Goal: Task Accomplishment & Management: Complete application form

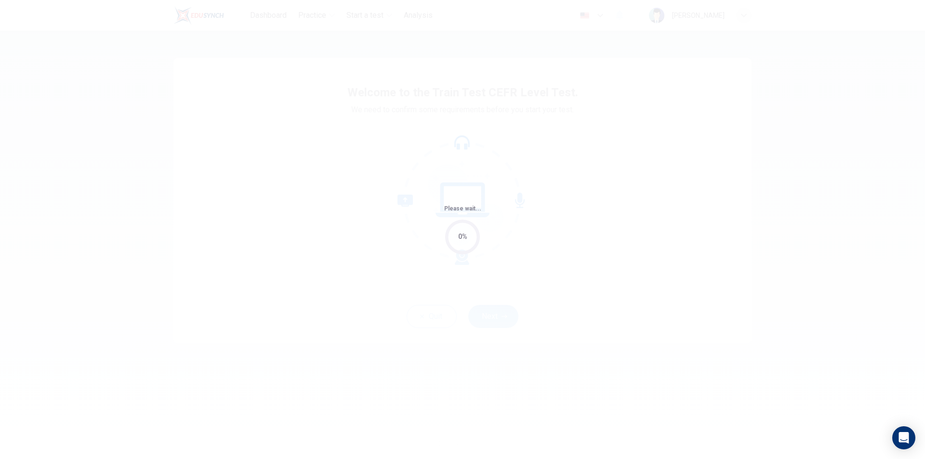
click at [457, 160] on div "Please wait... 0%" at bounding box center [462, 229] width 925 height 459
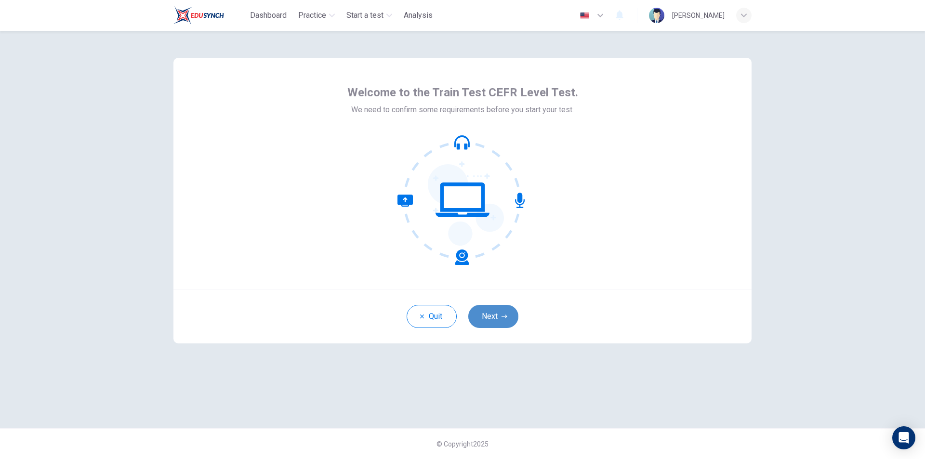
drag, startPoint x: 494, startPoint y: 314, endPoint x: 576, endPoint y: 292, distance: 85.3
click at [494, 313] on button "Next" at bounding box center [493, 316] width 50 height 23
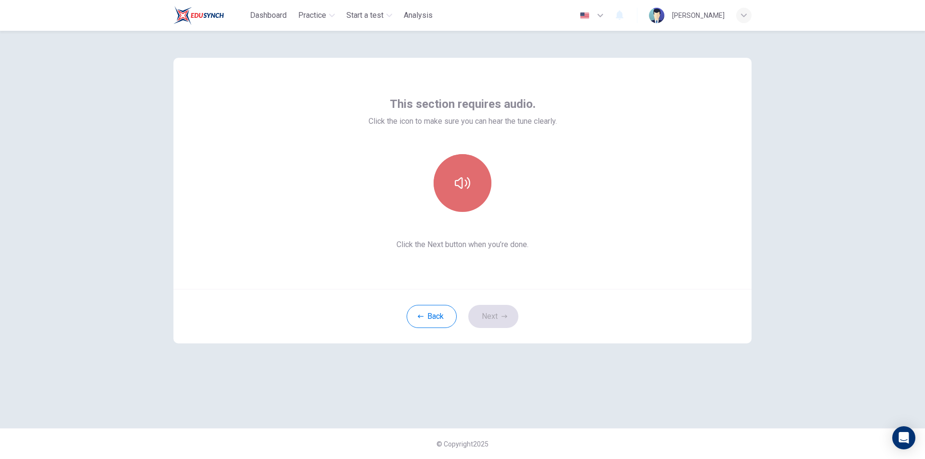
click at [451, 174] on button "button" at bounding box center [463, 183] width 58 height 58
click at [448, 178] on button "button" at bounding box center [463, 183] width 58 height 58
click at [494, 311] on button "Next" at bounding box center [493, 316] width 50 height 23
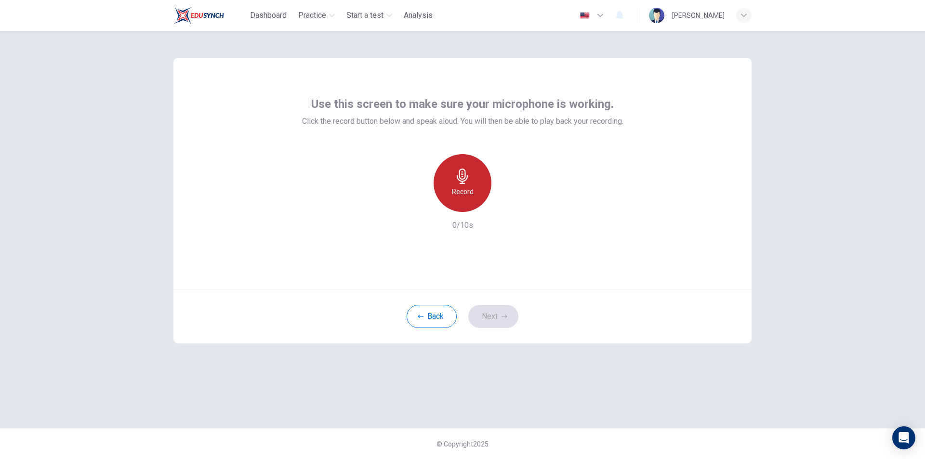
click at [462, 193] on h6 "Record" at bounding box center [463, 192] width 22 height 12
click at [509, 206] on icon "button" at bounding box center [507, 205] width 10 height 10
click at [494, 316] on button "Next" at bounding box center [493, 316] width 50 height 23
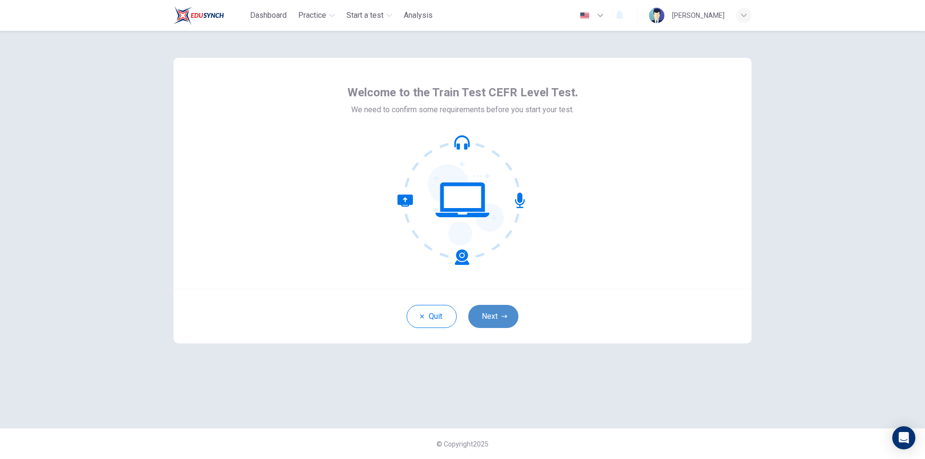
click at [481, 315] on button "Next" at bounding box center [493, 316] width 50 height 23
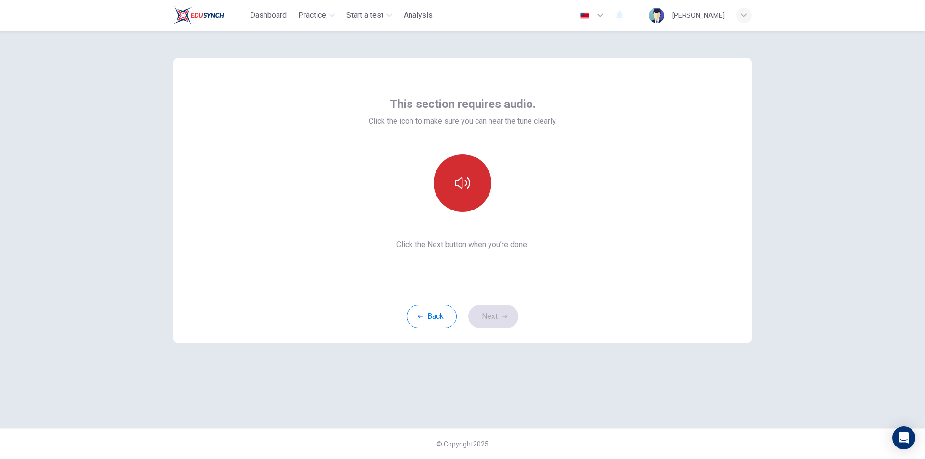
click at [443, 183] on button "button" at bounding box center [463, 183] width 58 height 58
click at [499, 317] on button "Next" at bounding box center [493, 316] width 50 height 23
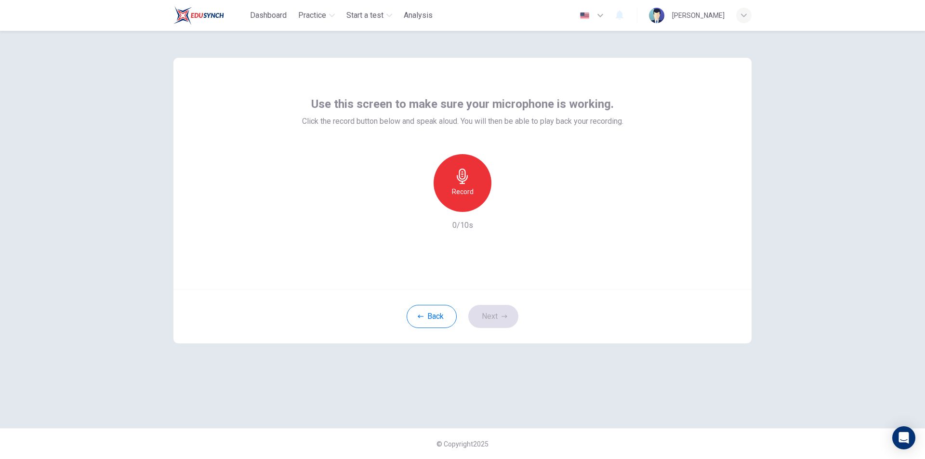
click at [451, 179] on div "Record" at bounding box center [463, 183] width 58 height 58
click at [513, 205] on div "button" at bounding box center [506, 204] width 15 height 15
click at [491, 319] on button "Next" at bounding box center [493, 316] width 50 height 23
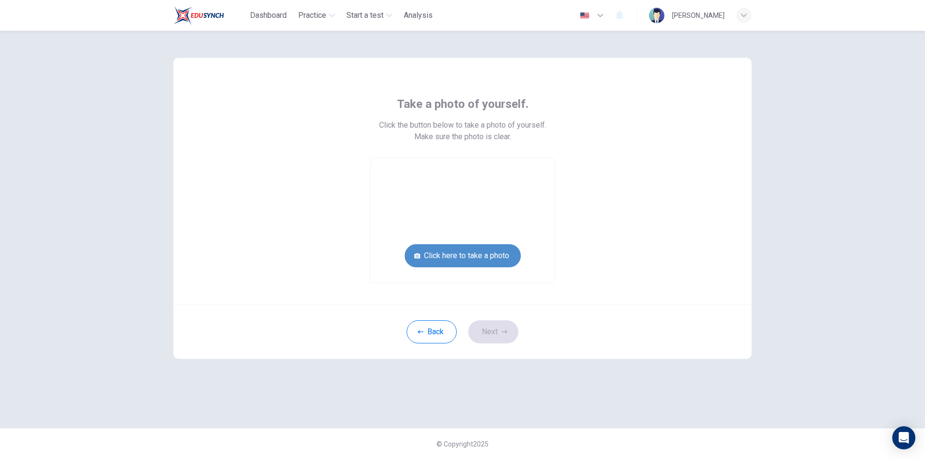
click at [484, 255] on button "Click here to take a photo" at bounding box center [463, 255] width 116 height 23
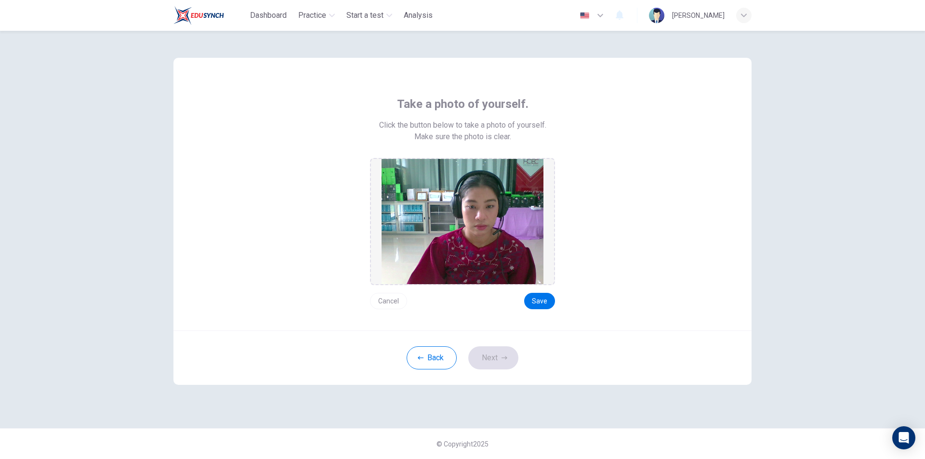
click at [743, 15] on icon "button" at bounding box center [744, 14] width 6 height 3
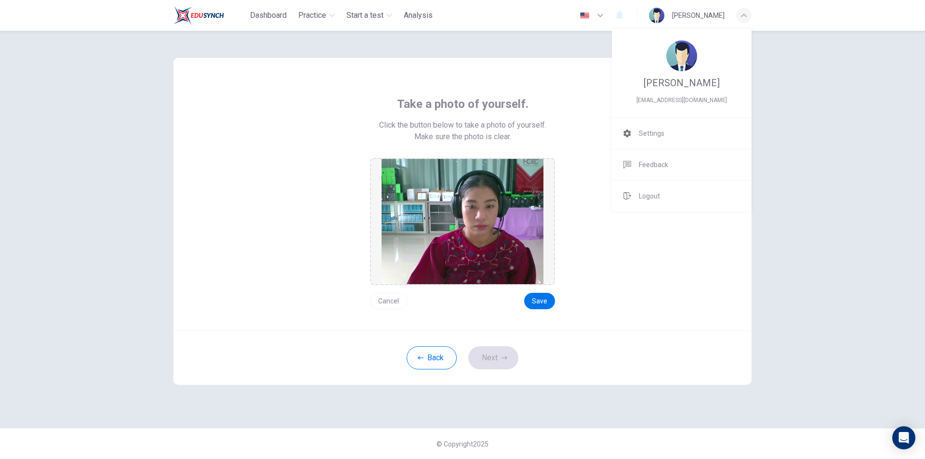
click at [751, 18] on div at bounding box center [462, 229] width 925 height 459
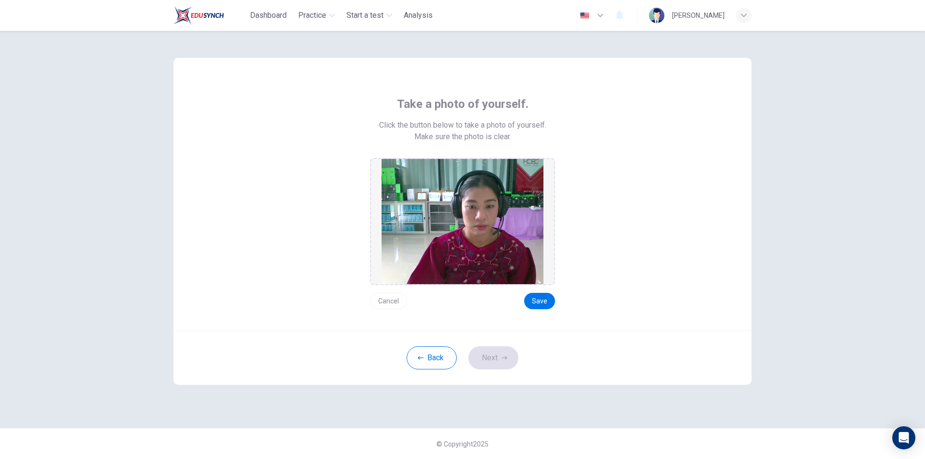
click at [748, 16] on div "button" at bounding box center [743, 15] width 15 height 15
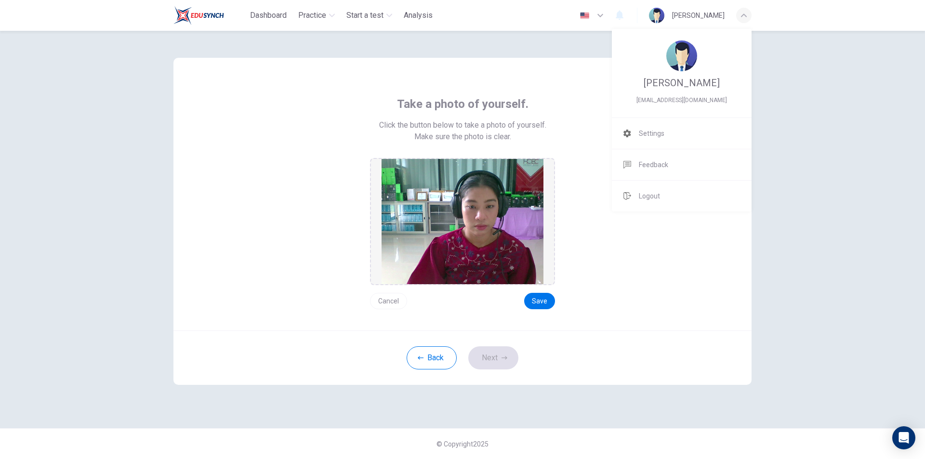
click at [714, 17] on div at bounding box center [462, 229] width 925 height 459
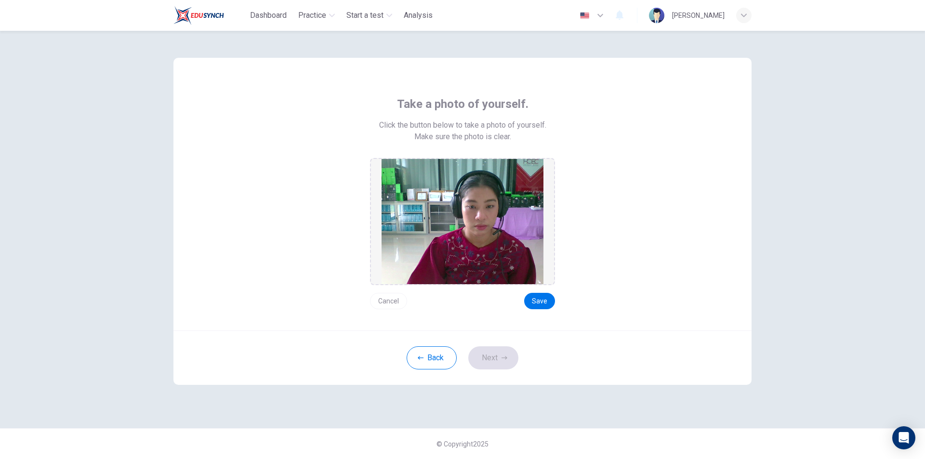
click at [746, 16] on icon "button" at bounding box center [744, 16] width 6 height 6
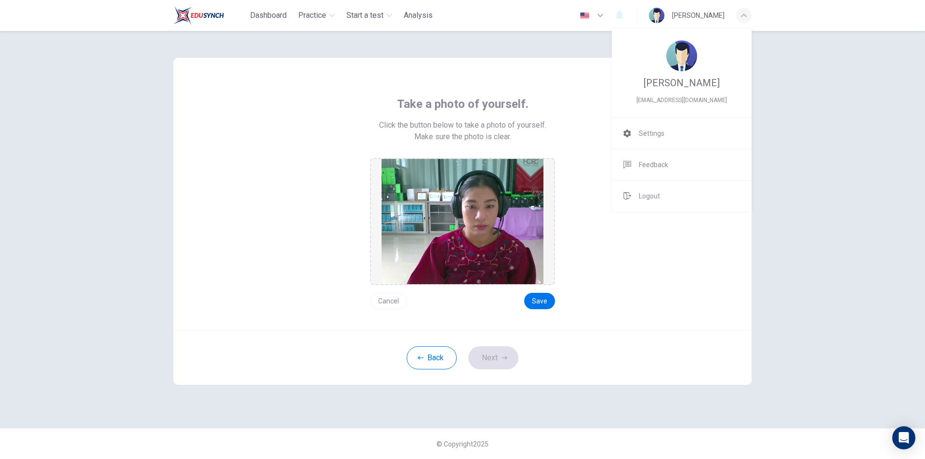
click at [746, 16] on div at bounding box center [462, 229] width 925 height 459
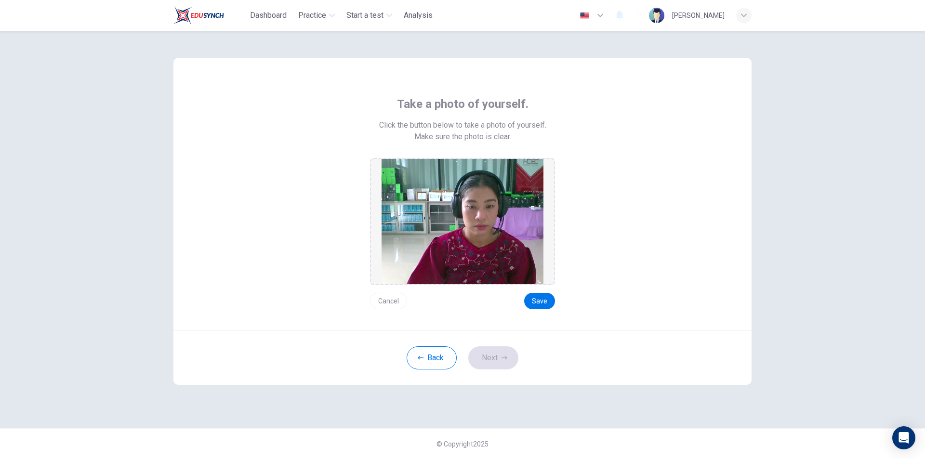
click at [744, 19] on div "button" at bounding box center [743, 15] width 15 height 15
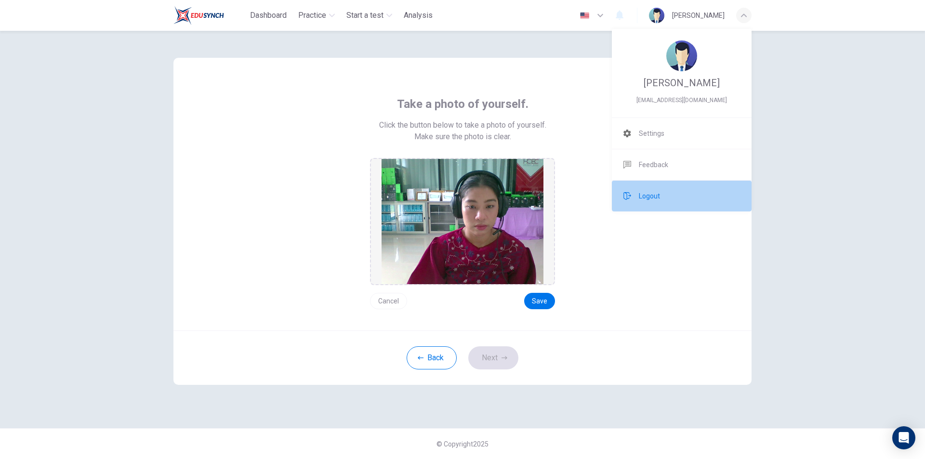
click at [644, 193] on span "Logout" at bounding box center [649, 196] width 21 height 12
